Goal: Information Seeking & Learning: Learn about a topic

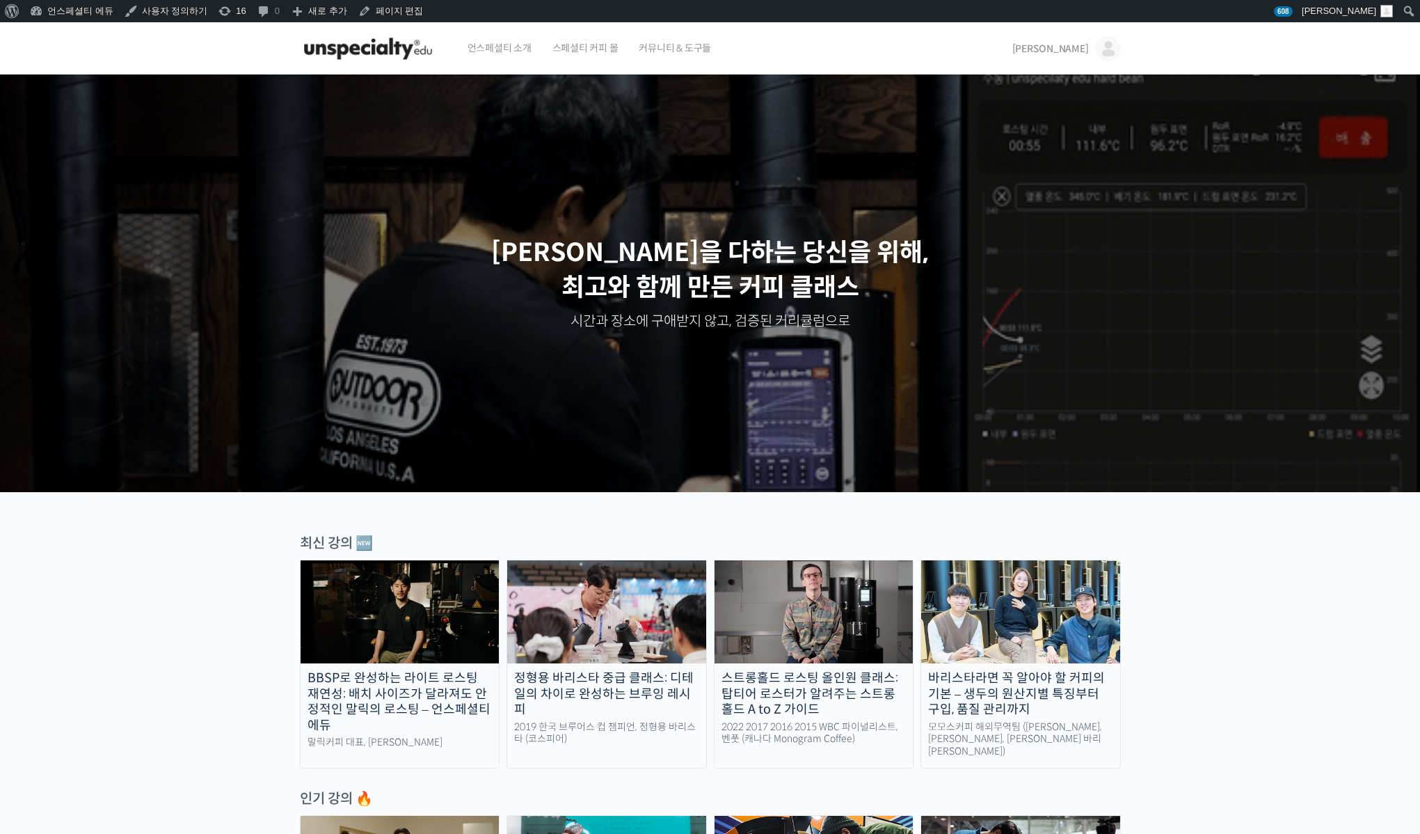
click at [841, 693] on div "스트롱홀드 로스팅 올인원 클래스: 탑티어 로스터가 알려주는 스트롱홀드 A to Z 가이드" at bounding box center [814, 693] width 199 height 47
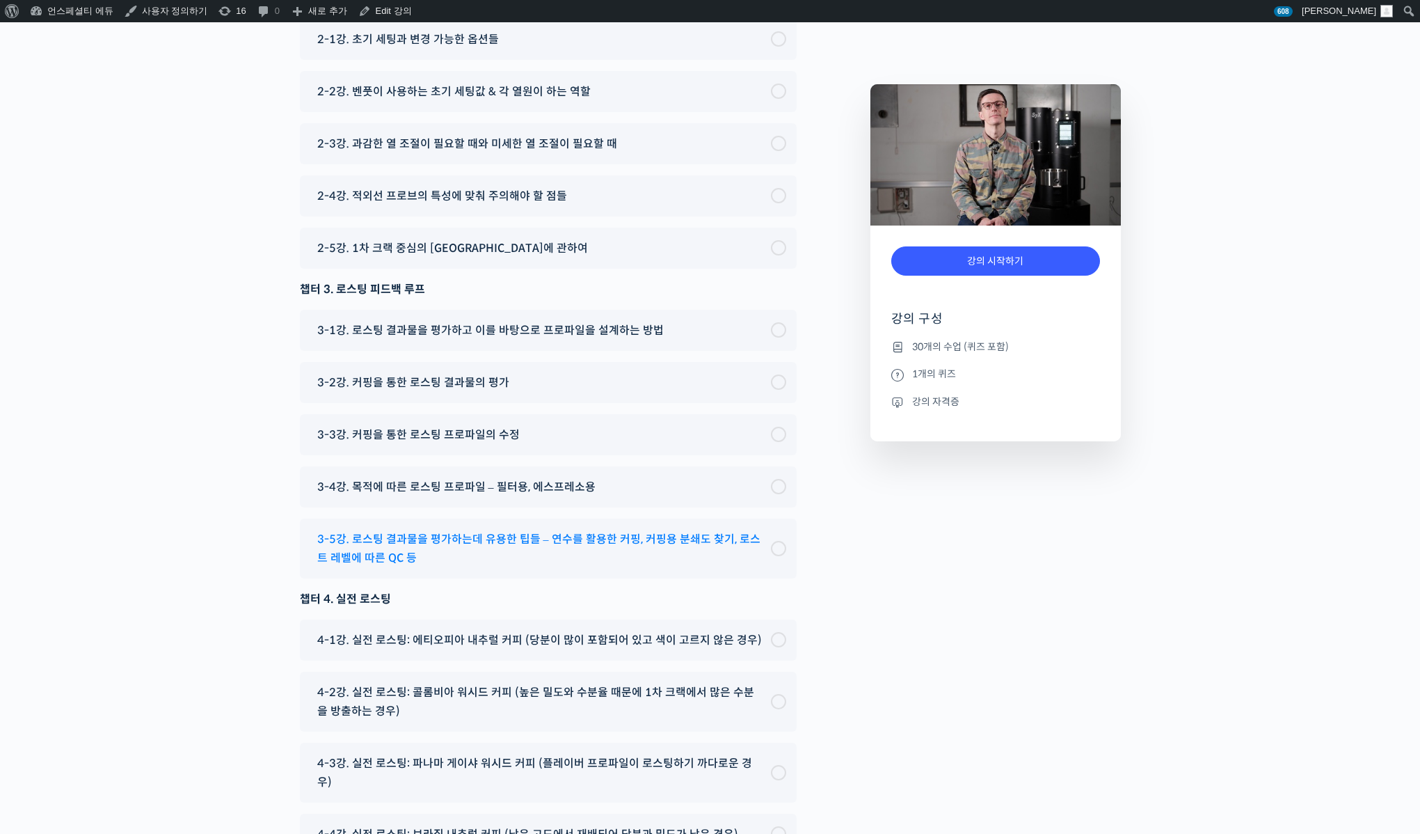
scroll to position [7181, 0]
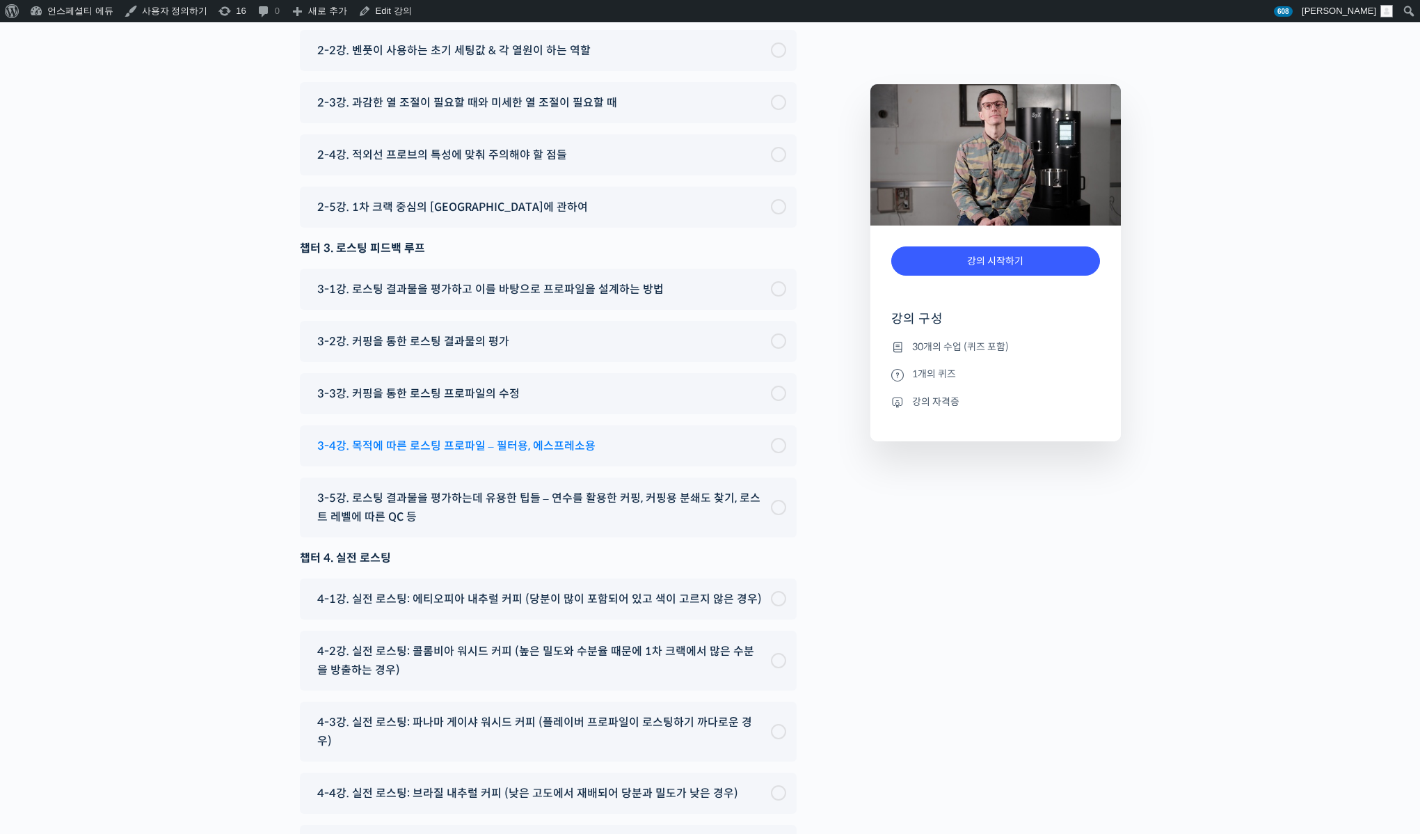
click at [493, 455] on span "3-4강. 목적에 따른 로스팅 프로파일 – 필터용, 에스프레소용" at bounding box center [456, 445] width 278 height 19
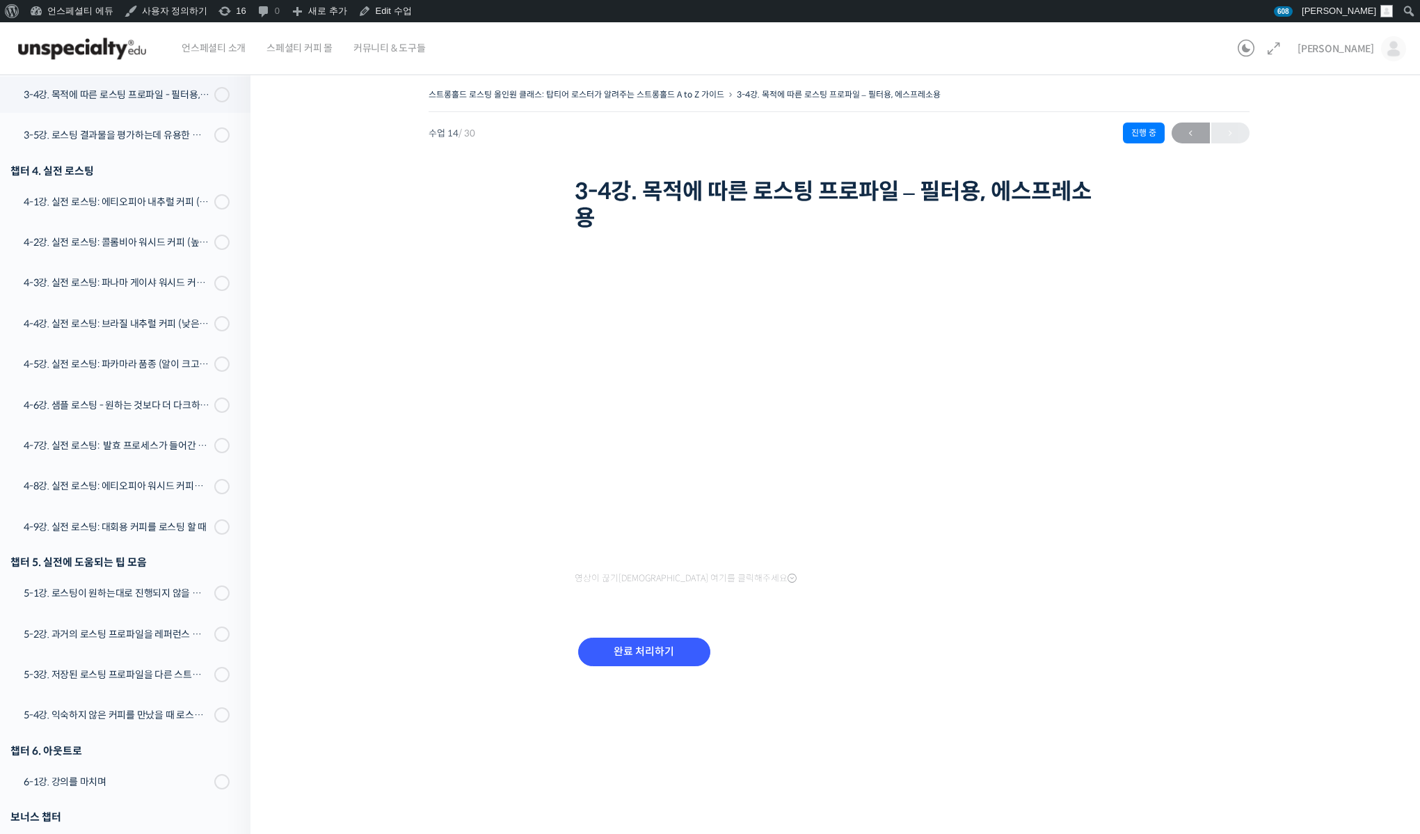
scroll to position [804, 0]
click at [118, 143] on link "3-5강. 로스팅 결과물을 평가하는데 유용한 팁들 - 연수를 활용한 커핑, 커핑용 분쇄도 찾기, 로스트 레벨에 따른 QC 등" at bounding box center [121, 134] width 257 height 36
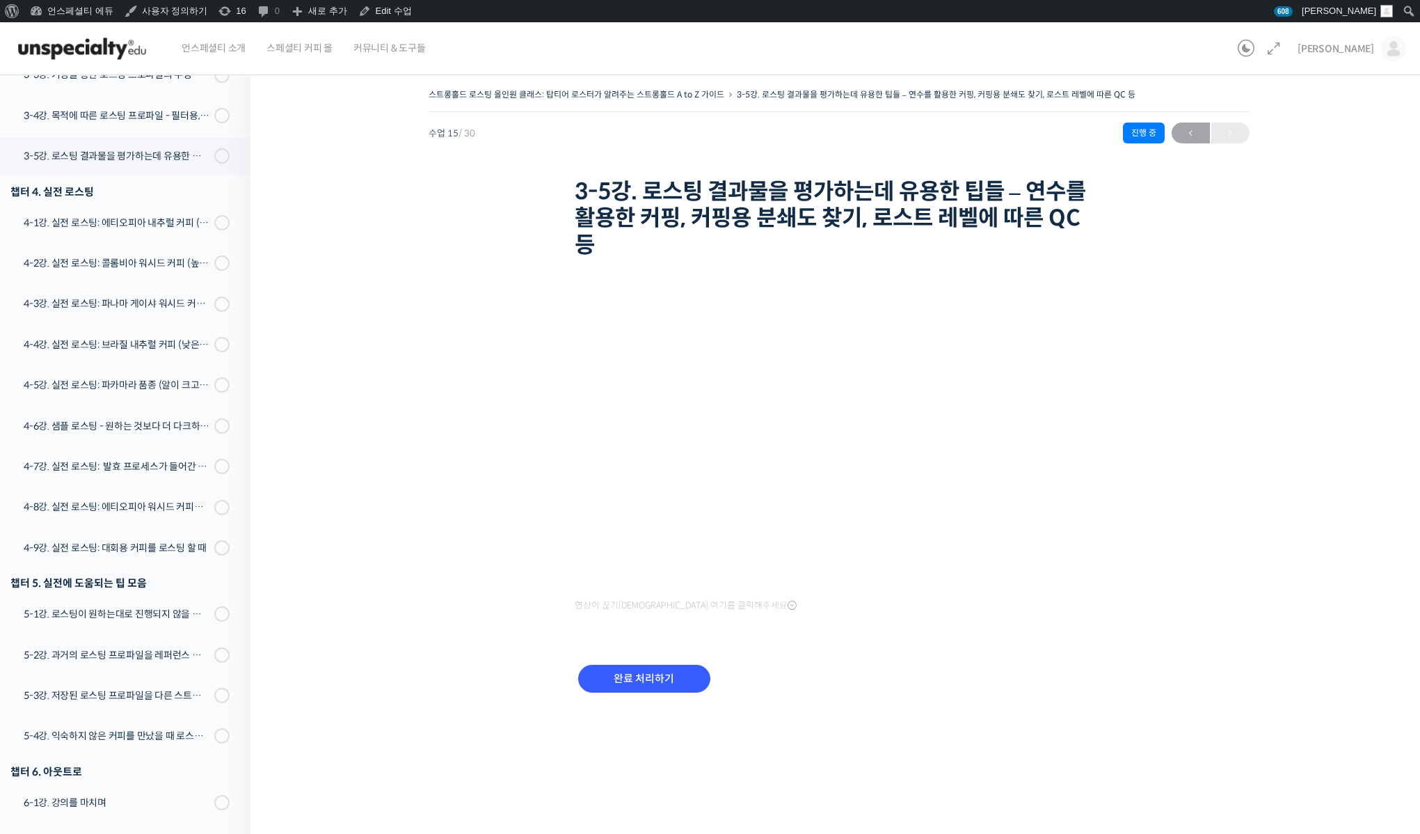
scroll to position [844, 0]
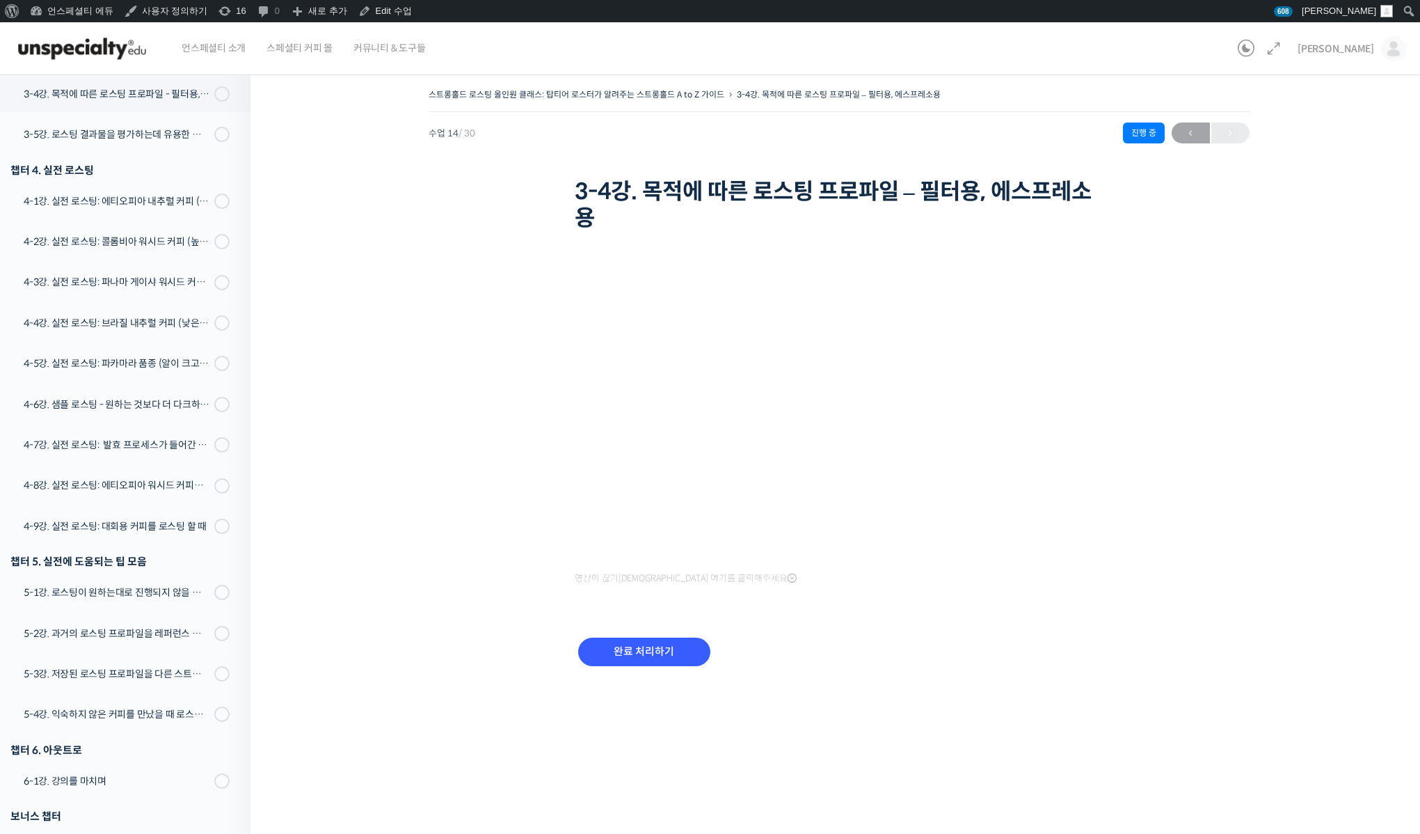
scroll to position [22, 0]
